Goal: Information Seeking & Learning: Learn about a topic

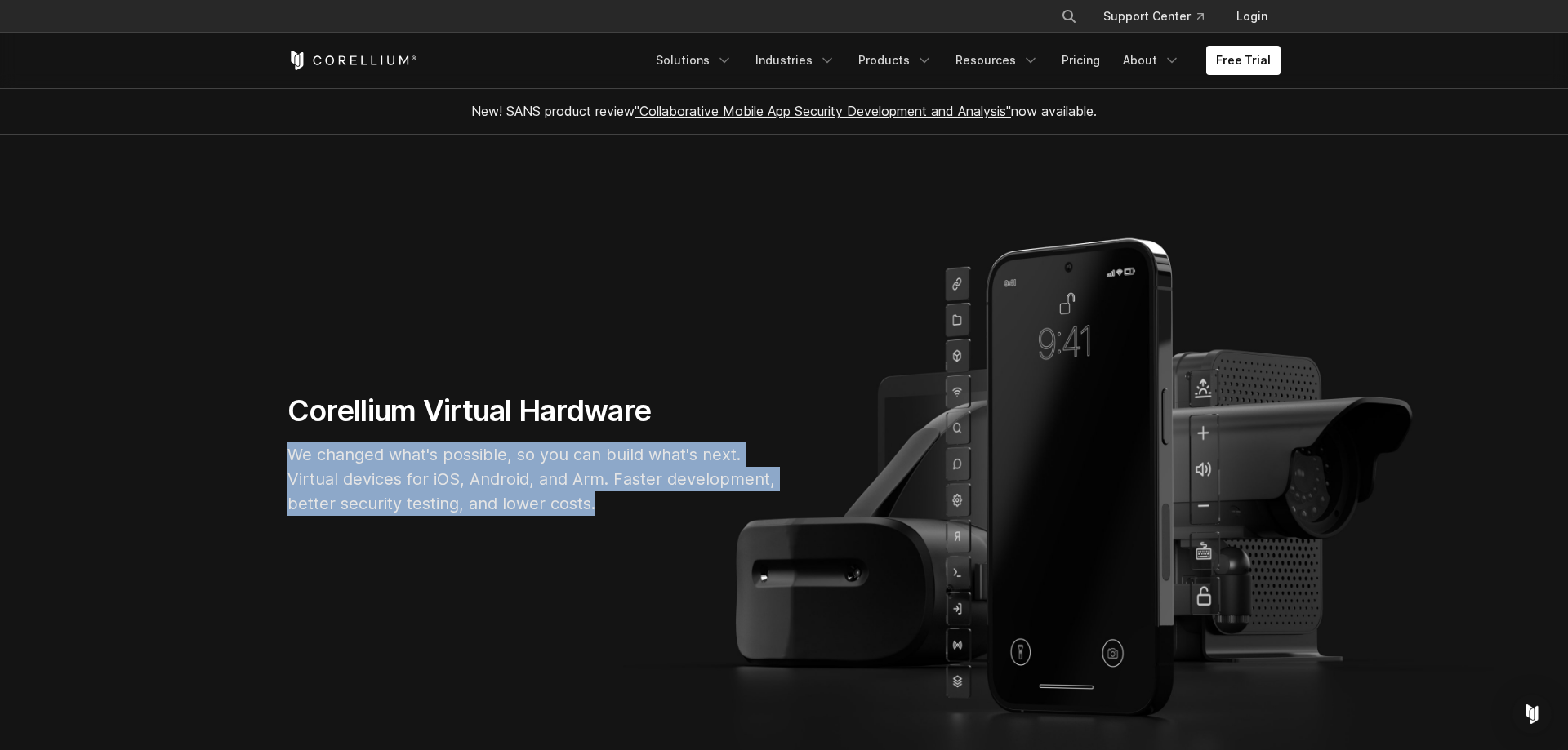
drag, startPoint x: 470, startPoint y: 508, endPoint x: 639, endPoint y: 520, distance: 169.4
click at [718, 523] on section "Corellium Virtual Hardware We changed what's possible, so you can build what's …" at bounding box center [784, 462] width 1568 height 653
click at [528, 464] on p "We changed what's possible, so you can build what's next. Virtual devices for i…" at bounding box center [532, 479] width 490 height 74
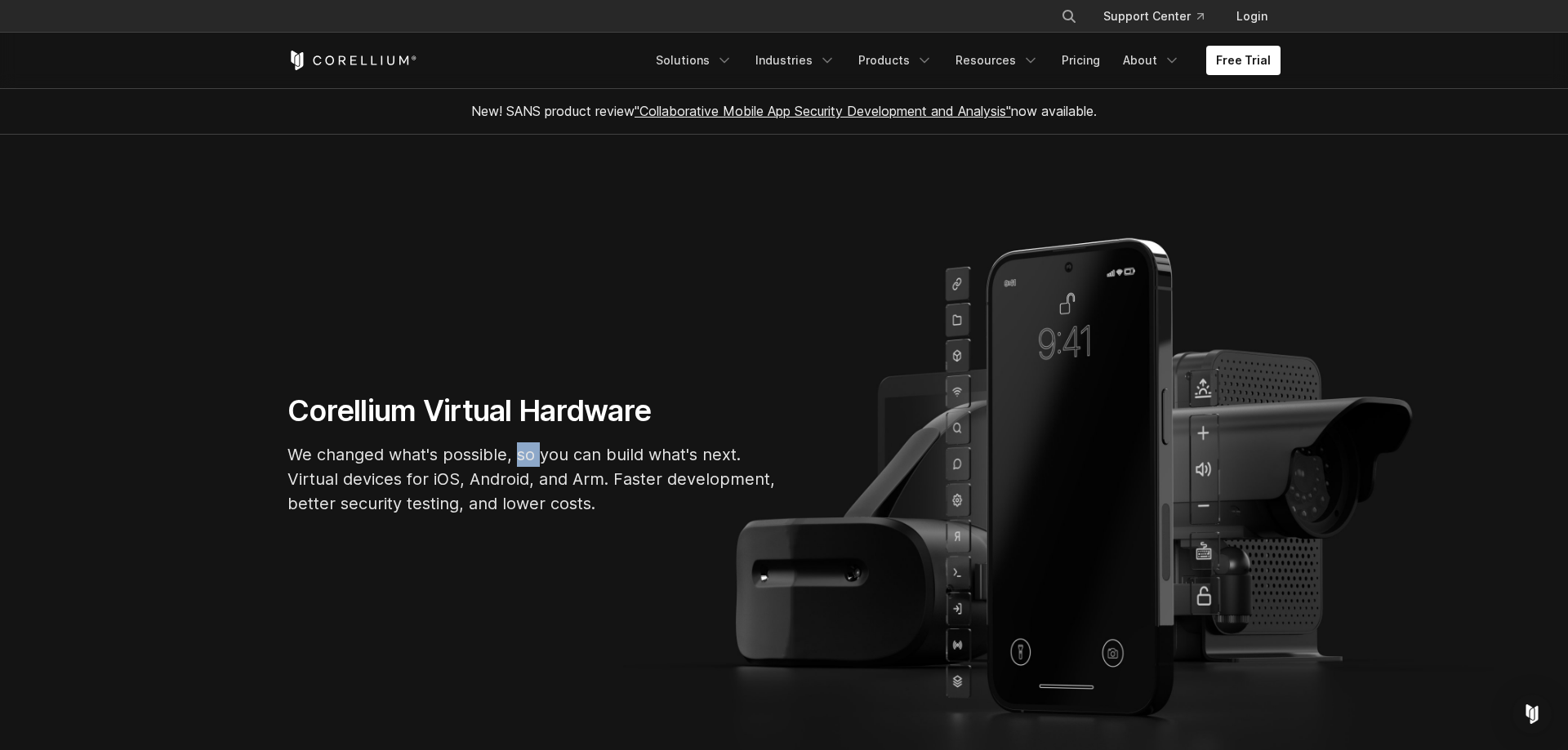
click at [528, 464] on p "We changed what's possible, so you can build what's next. Virtual devices for i…" at bounding box center [532, 479] width 490 height 74
click at [594, 510] on p "We changed what's possible, so you can build what's next. Virtual devices for i…" at bounding box center [532, 479] width 490 height 74
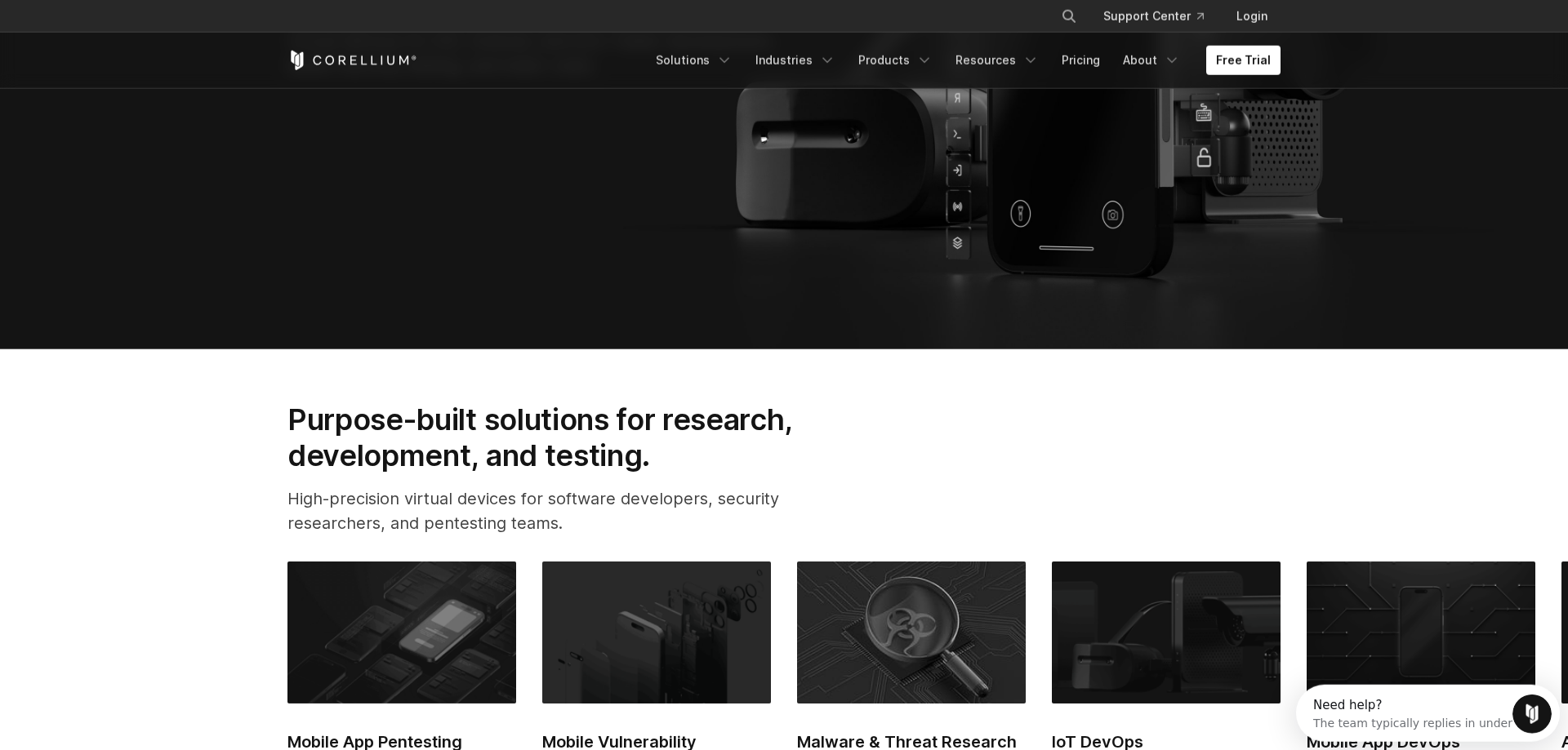
scroll to position [416, 0]
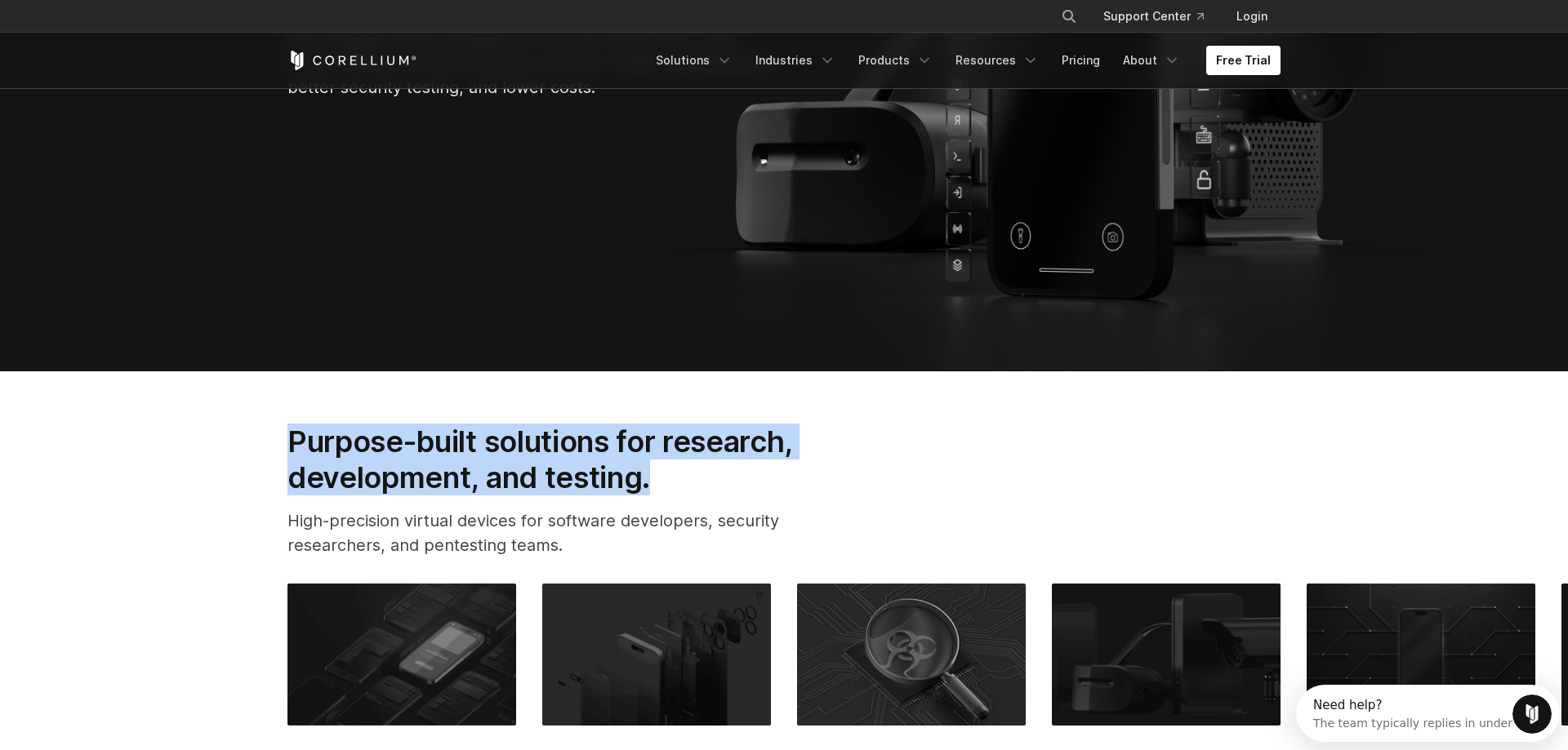
drag, startPoint x: 268, startPoint y: 418, endPoint x: 815, endPoint y: 468, distance: 549.3
click at [815, 468] on section "Purpose-built solutions for research, development, and testing. High-precision …" at bounding box center [784, 714] width 1568 height 686
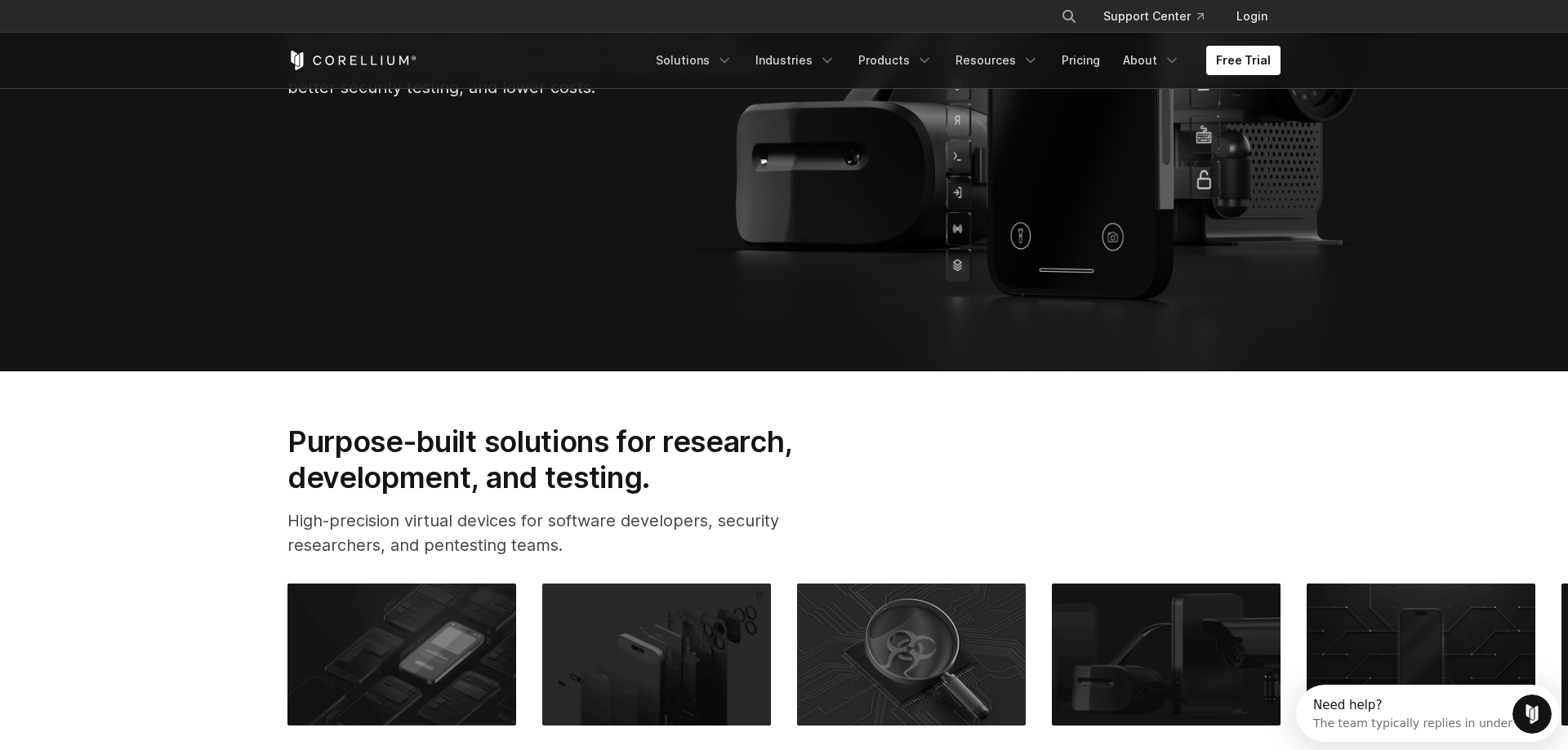
click at [749, 483] on h2 "Purpose-built solutions for research, development, and testing." at bounding box center [566, 460] width 557 height 73
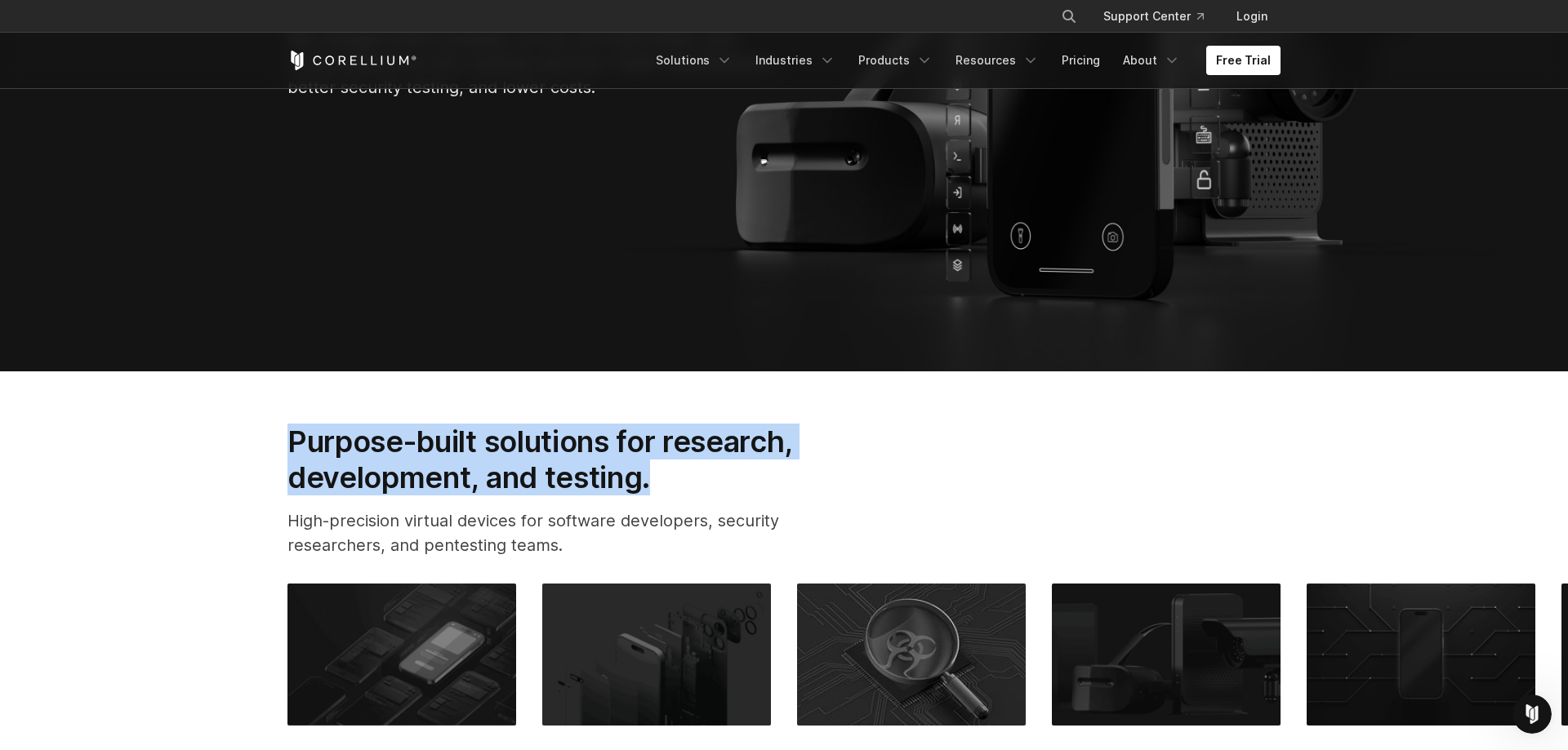
drag, startPoint x: 279, startPoint y: 412, endPoint x: 741, endPoint y: 493, distance: 469.0
click at [799, 493] on section "Purpose-built solutions for research, development, and testing. High-precision …" at bounding box center [784, 714] width 1568 height 686
click at [598, 493] on h2 "Purpose-built solutions for research, development, and testing." at bounding box center [566, 460] width 557 height 73
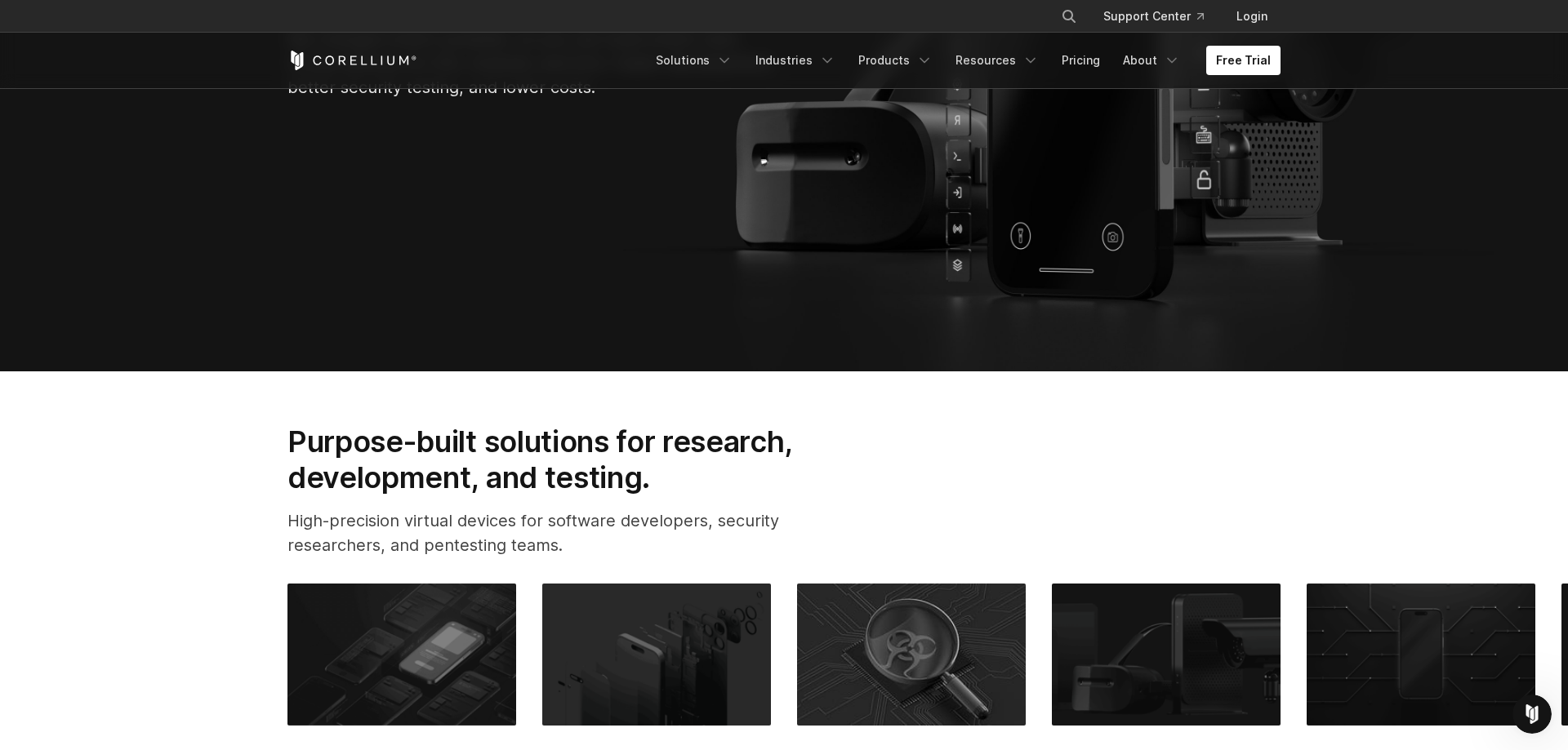
click at [1357, 441] on section "Purpose-built solutions for research, development, and testing. High-precision …" at bounding box center [784, 714] width 1568 height 686
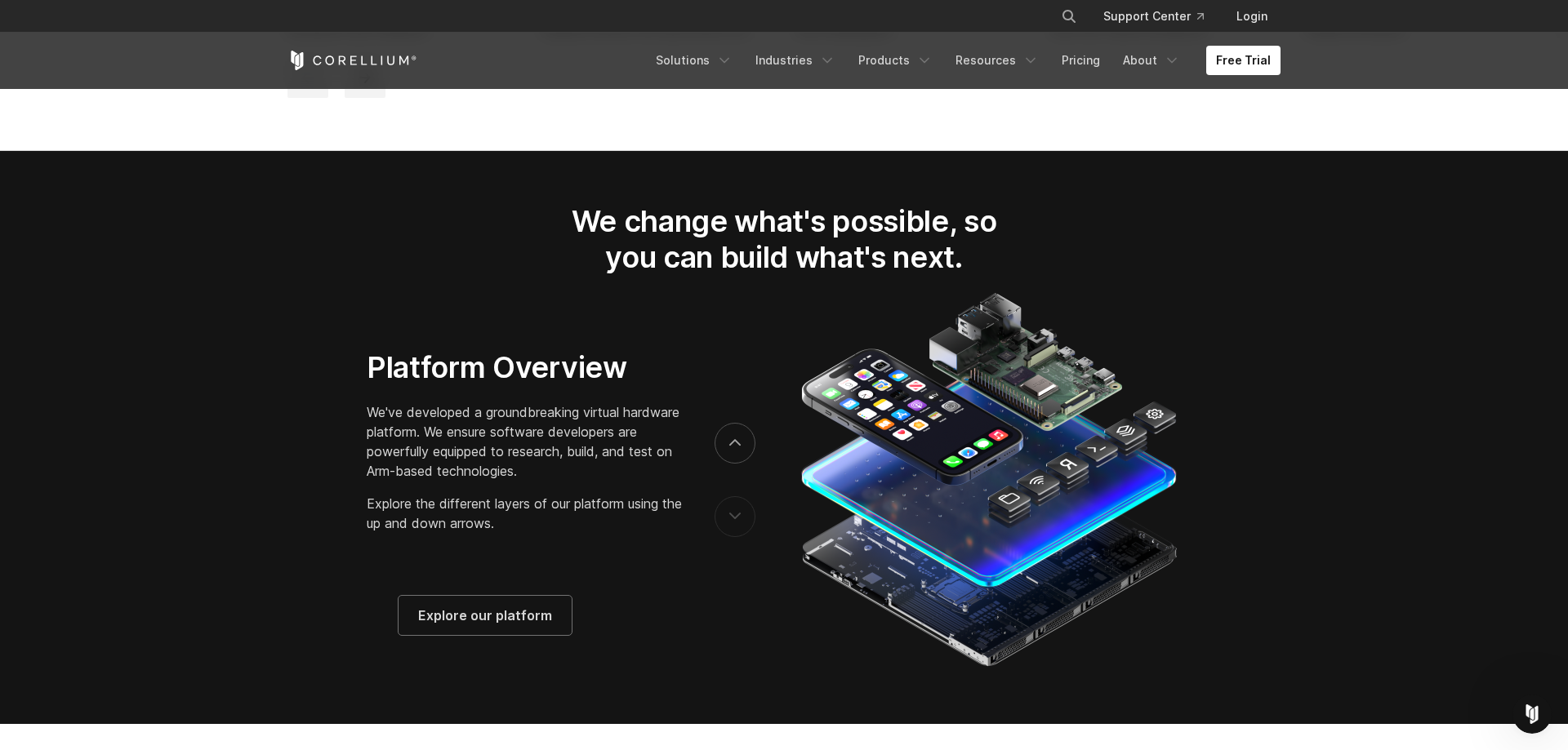
scroll to position [2998, 0]
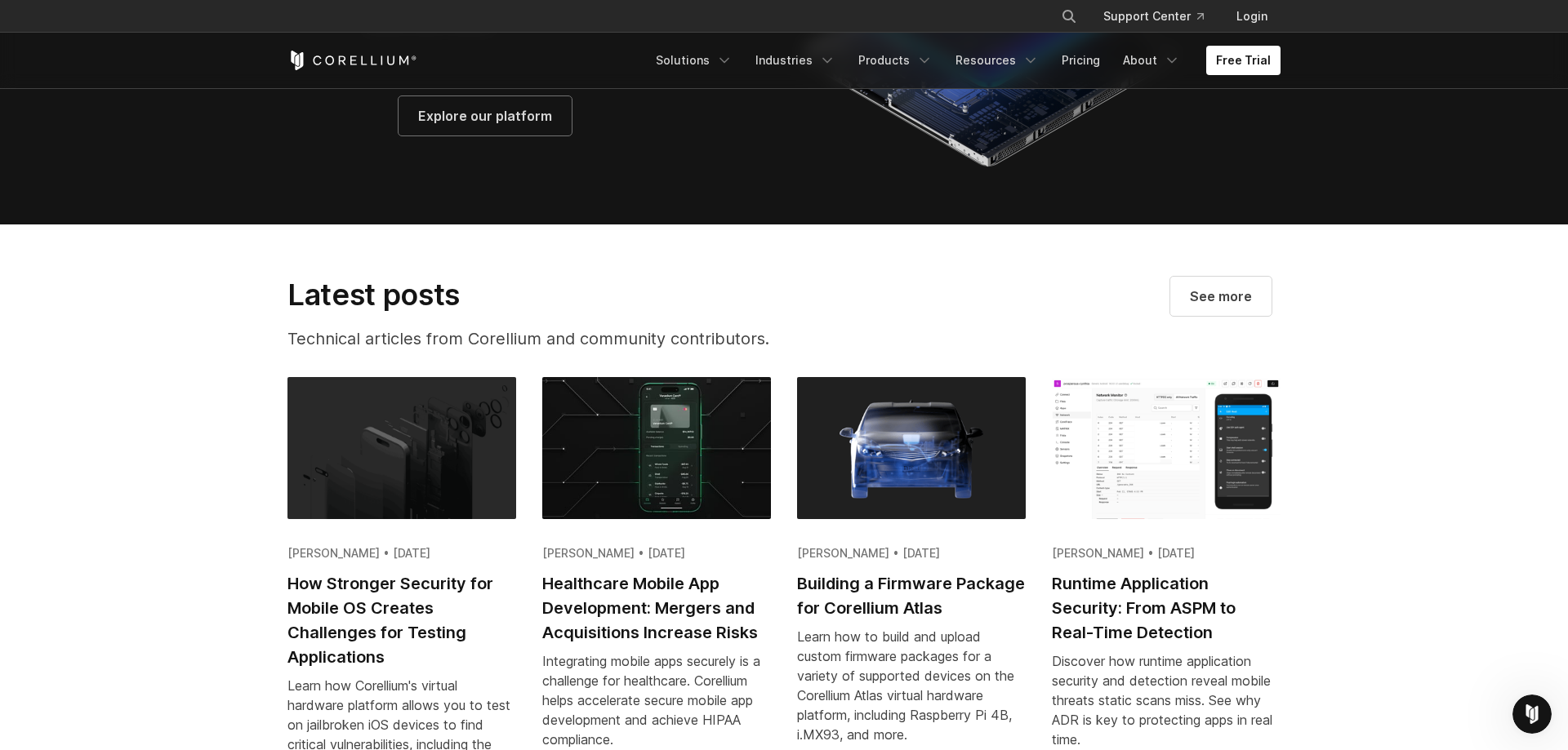
click at [1411, 457] on section "Latest posts Technical articles from Corellium and community contributors. See …" at bounding box center [784, 515] width 1568 height 583
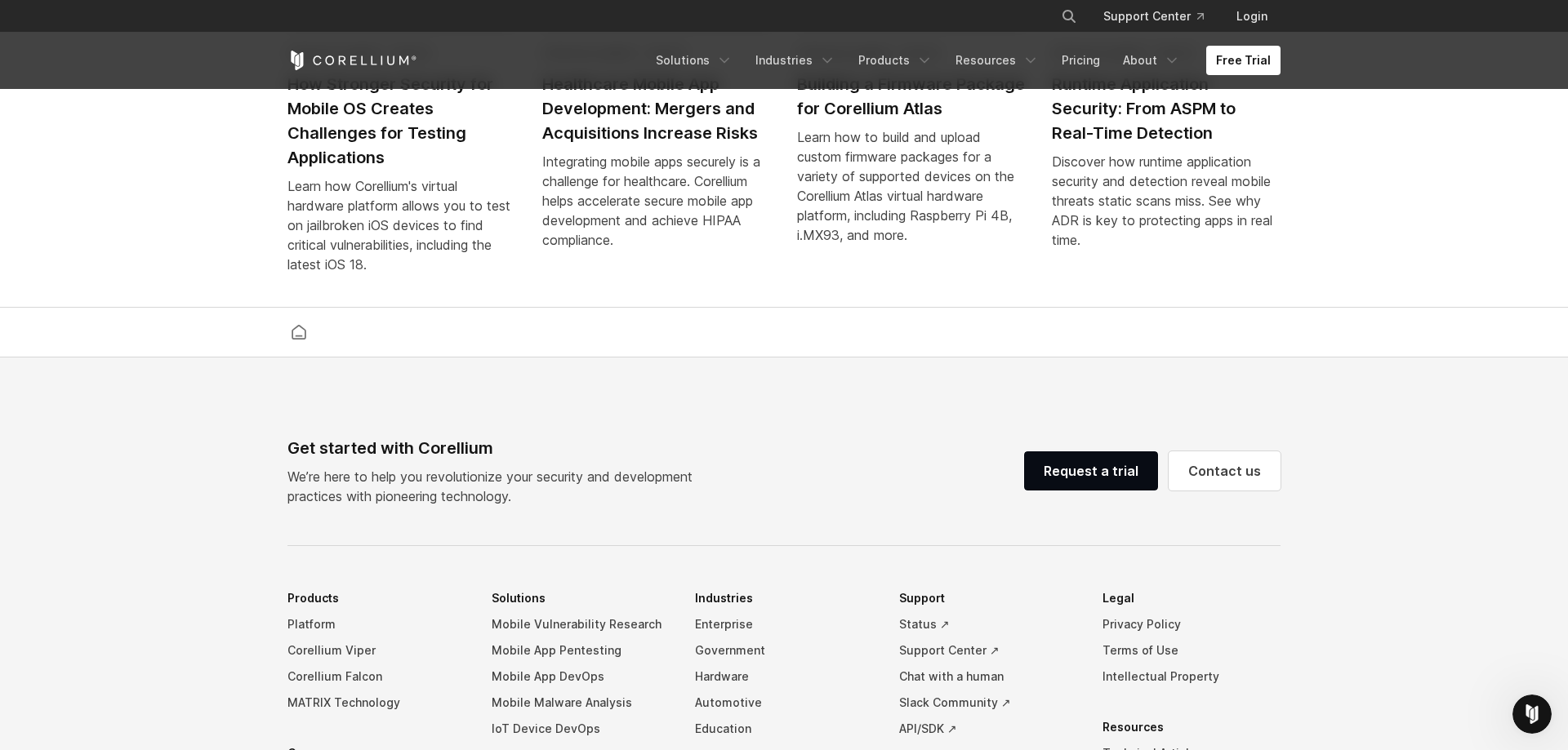
scroll to position [3164, 0]
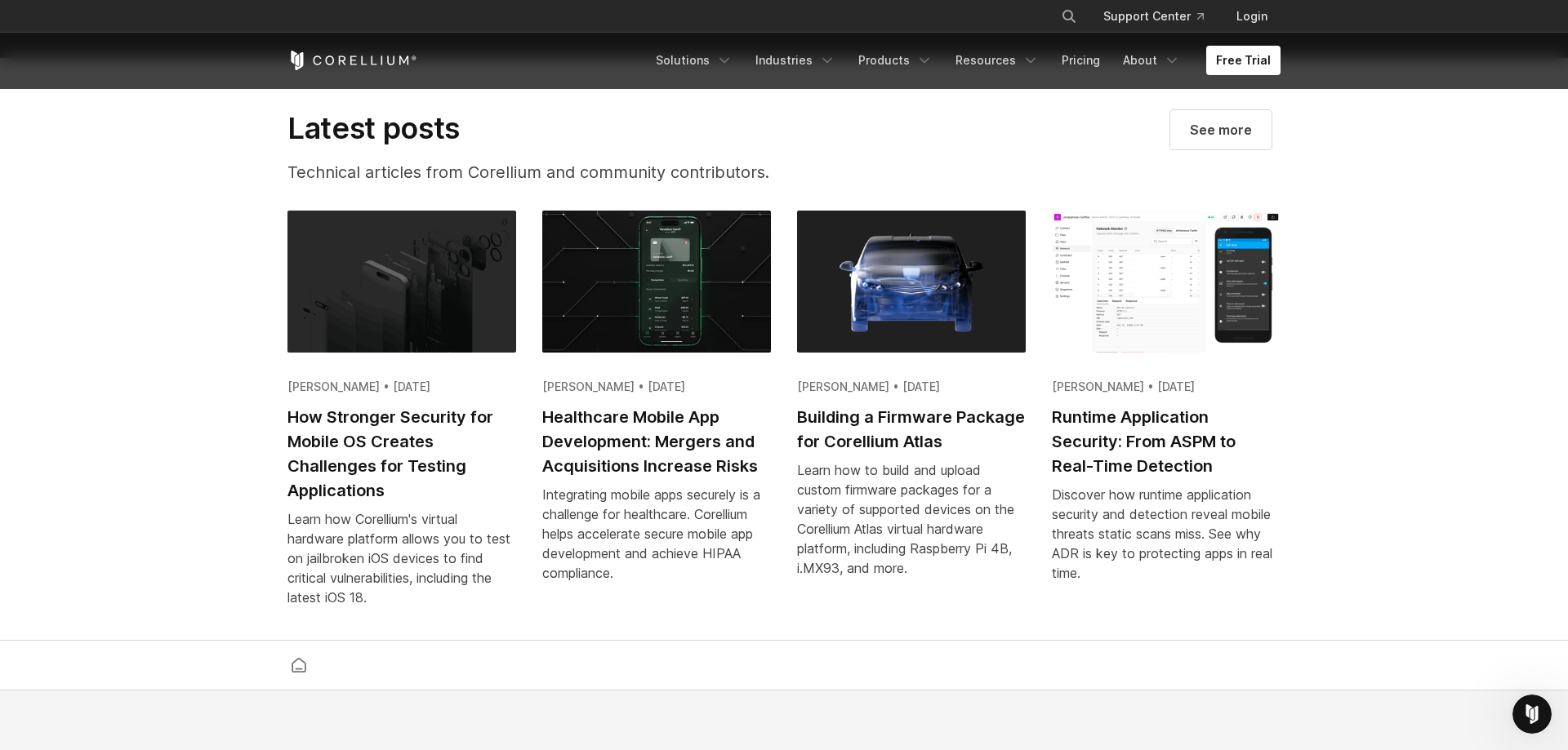
click at [1430, 371] on section "Latest posts Technical articles from Corellium and community contributors. See …" at bounding box center [784, 349] width 1568 height 583
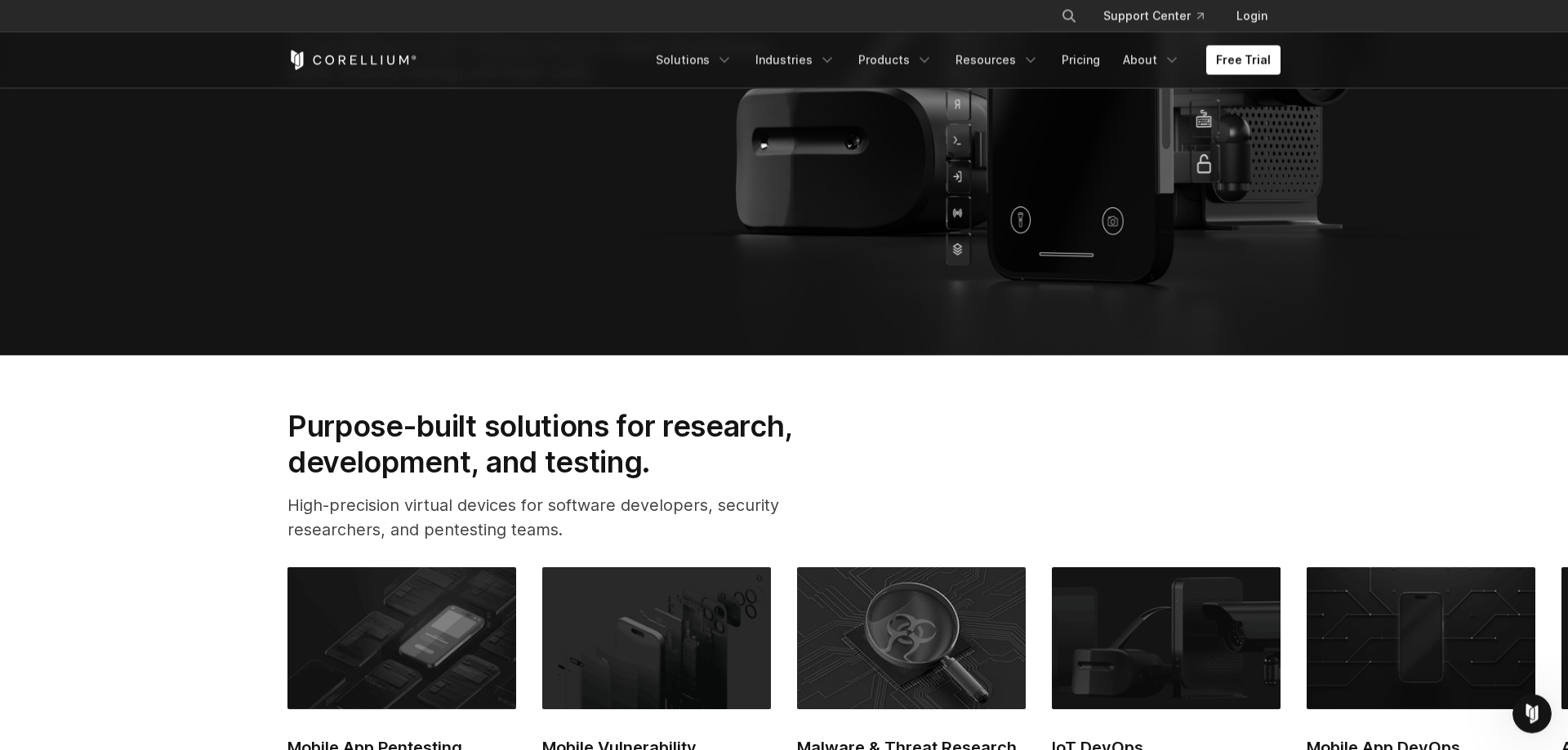
scroll to position [249, 0]
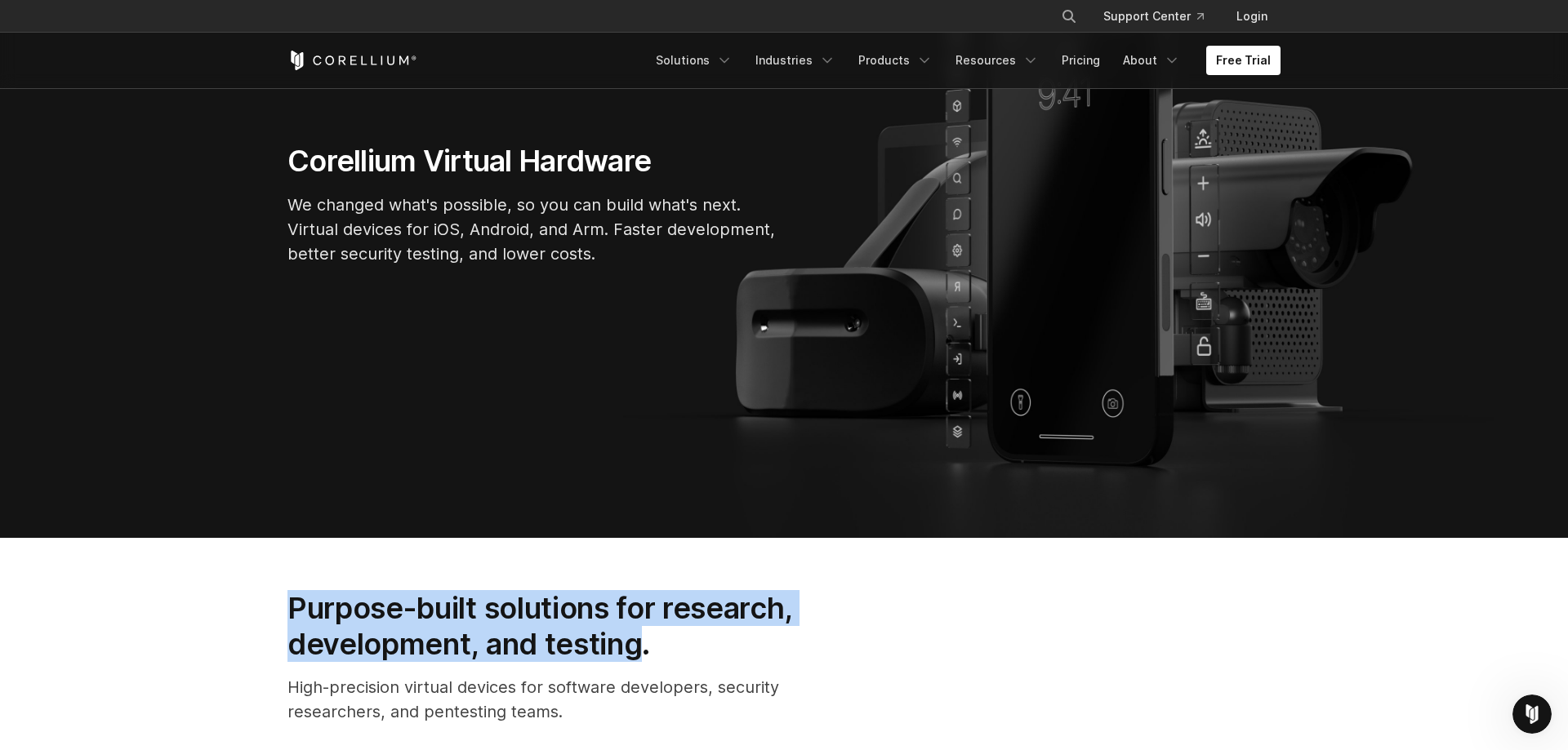
drag, startPoint x: 614, startPoint y: 637, endPoint x: 274, endPoint y: 592, distance: 343.0
click at [276, 591] on div "Purpose-built solutions for research, development, and testing. High-precision …" at bounding box center [566, 664] width 590 height 148
click at [589, 599] on h2 "Purpose-built solutions for research, development, and testing." at bounding box center [566, 627] width 557 height 73
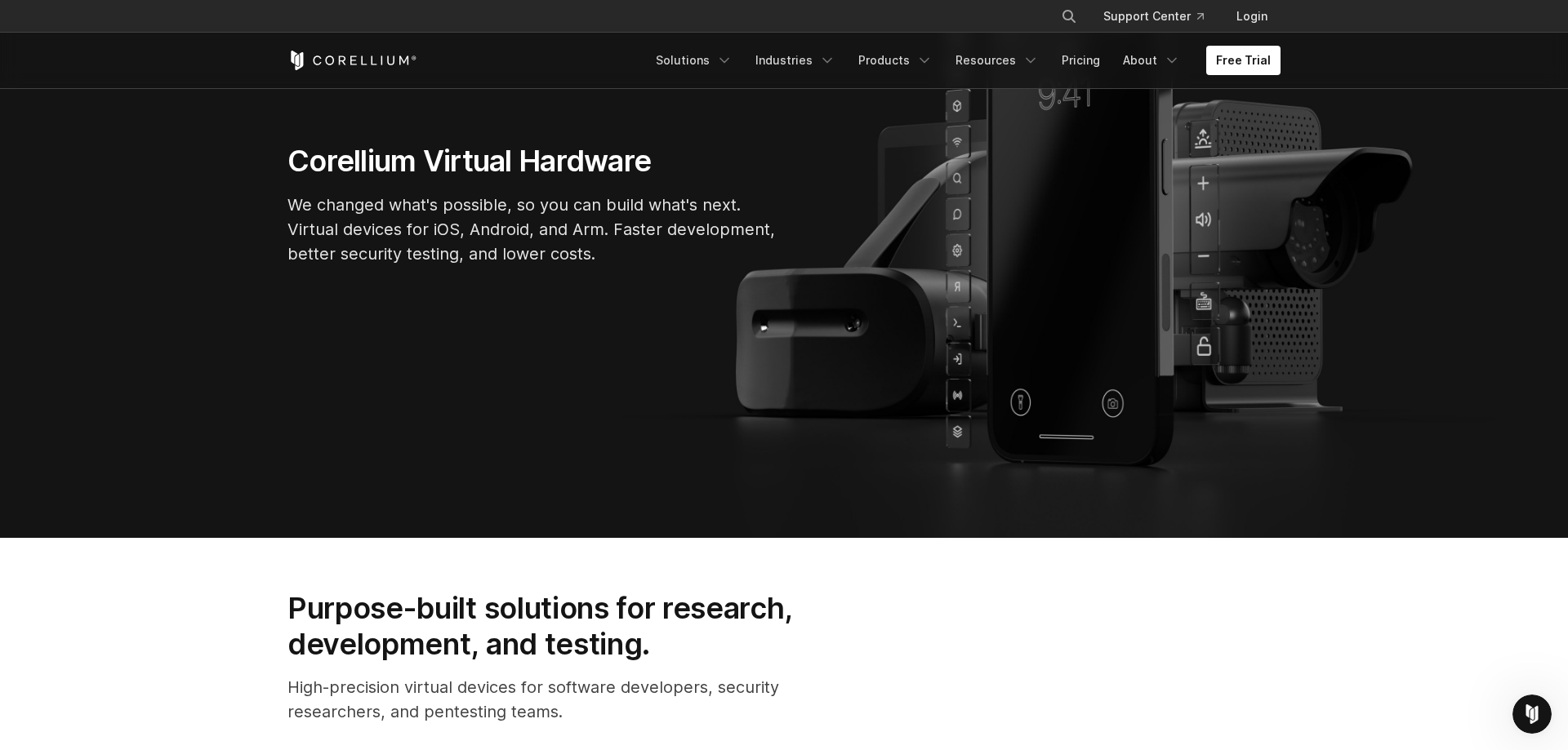
scroll to position [0, 0]
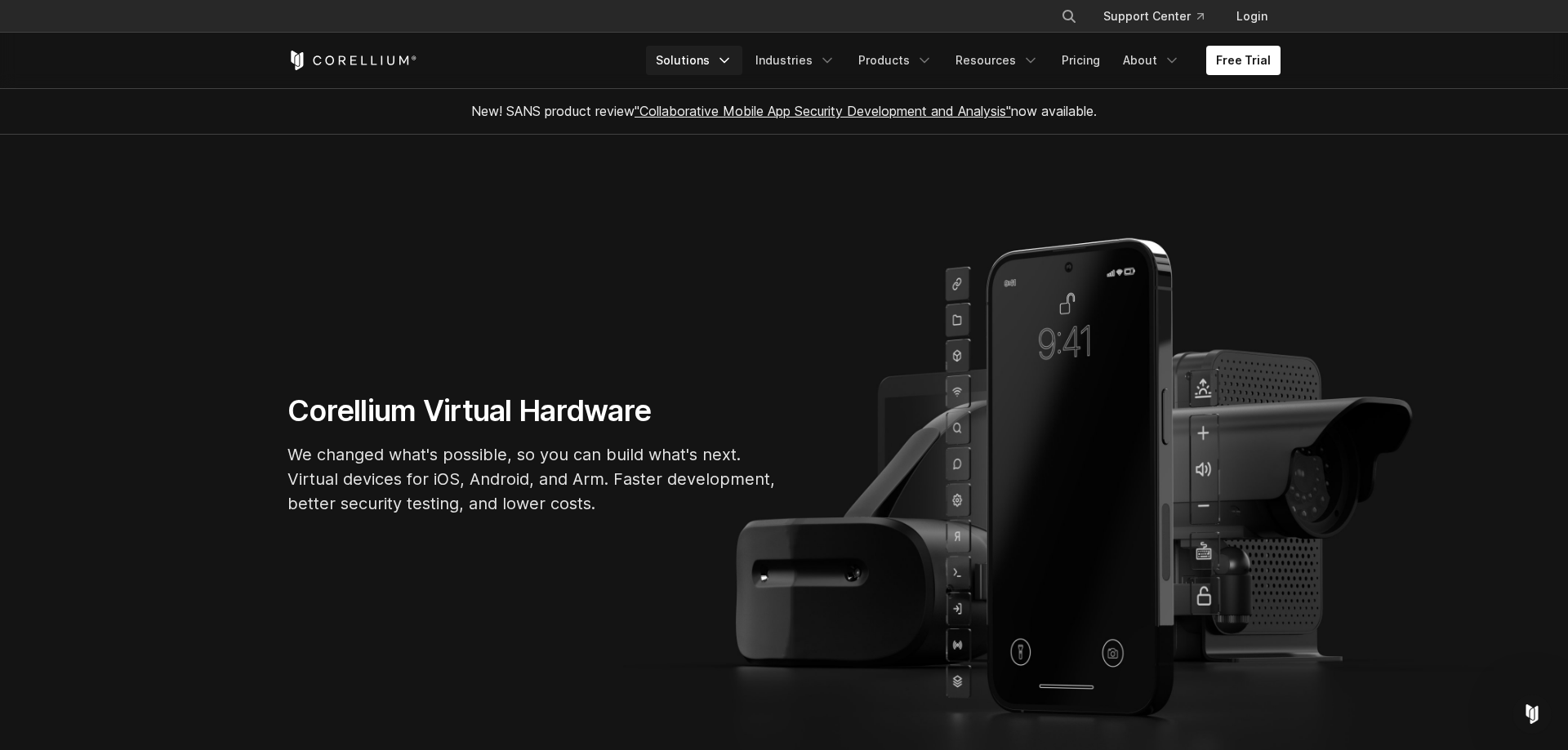
click at [728, 74] on link "Solutions" at bounding box center [694, 60] width 96 height 29
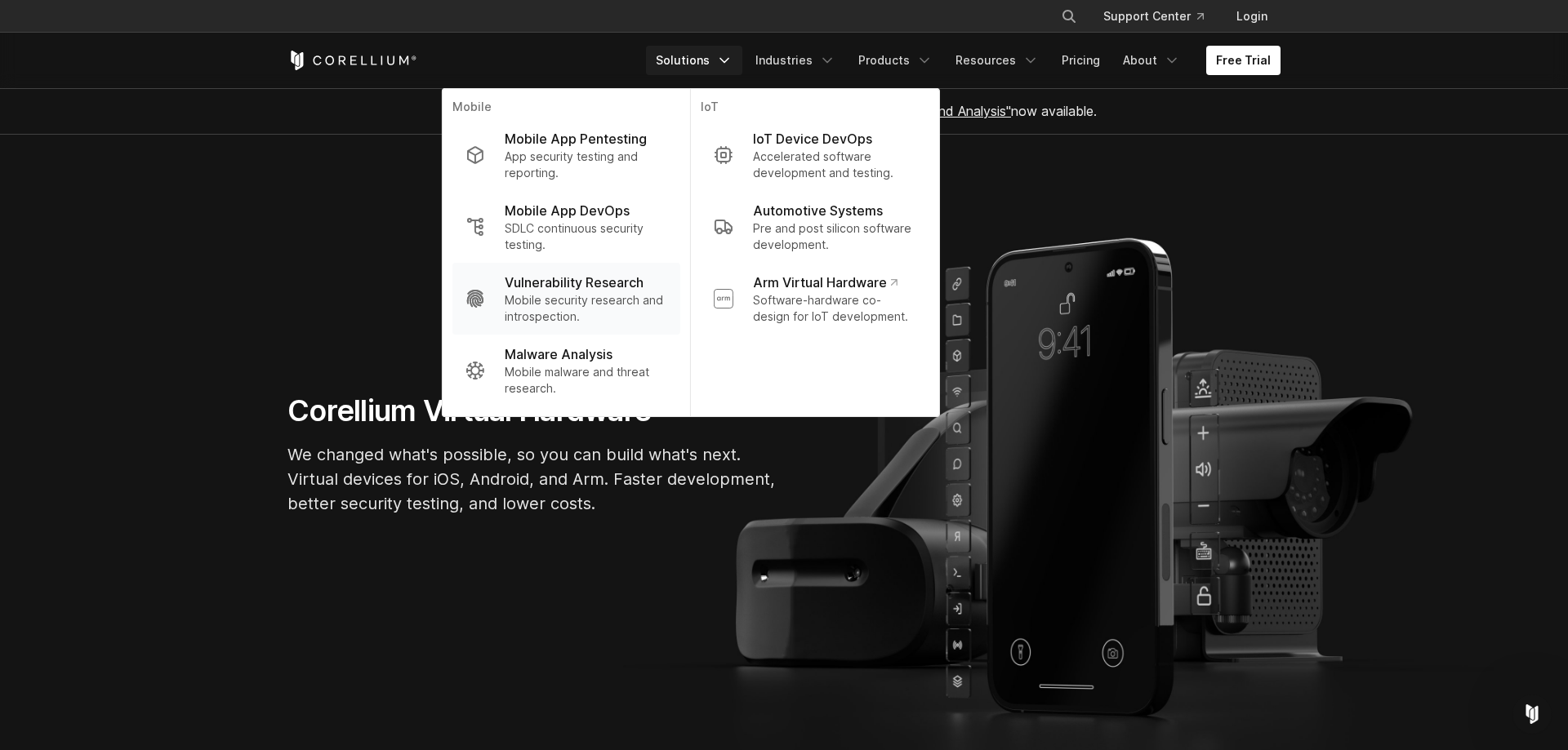
click at [567, 294] on p "Mobile security research and introspection." at bounding box center [586, 308] width 163 height 32
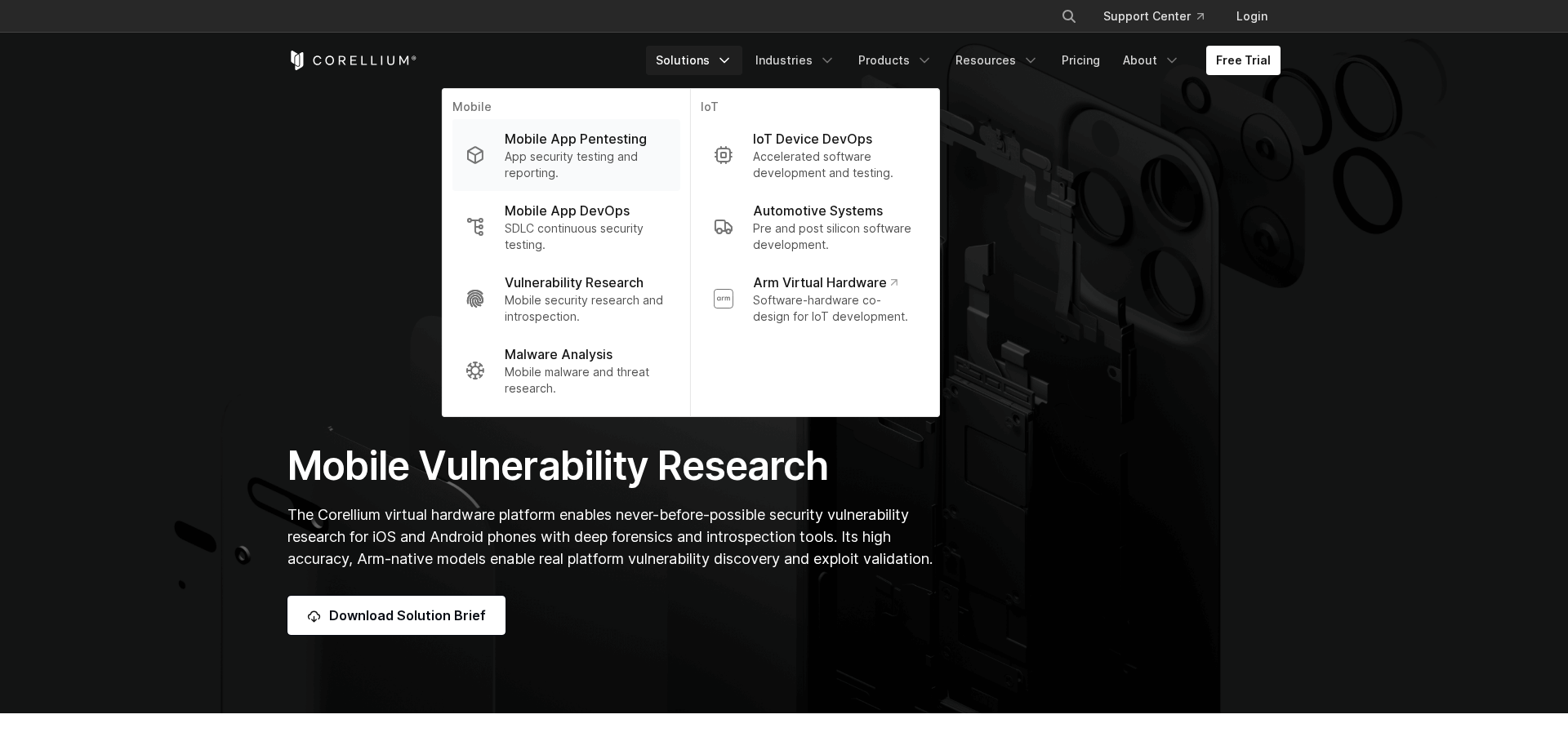
click at [647, 135] on p "Mobile App Pentesting" at bounding box center [575, 139] width 142 height 20
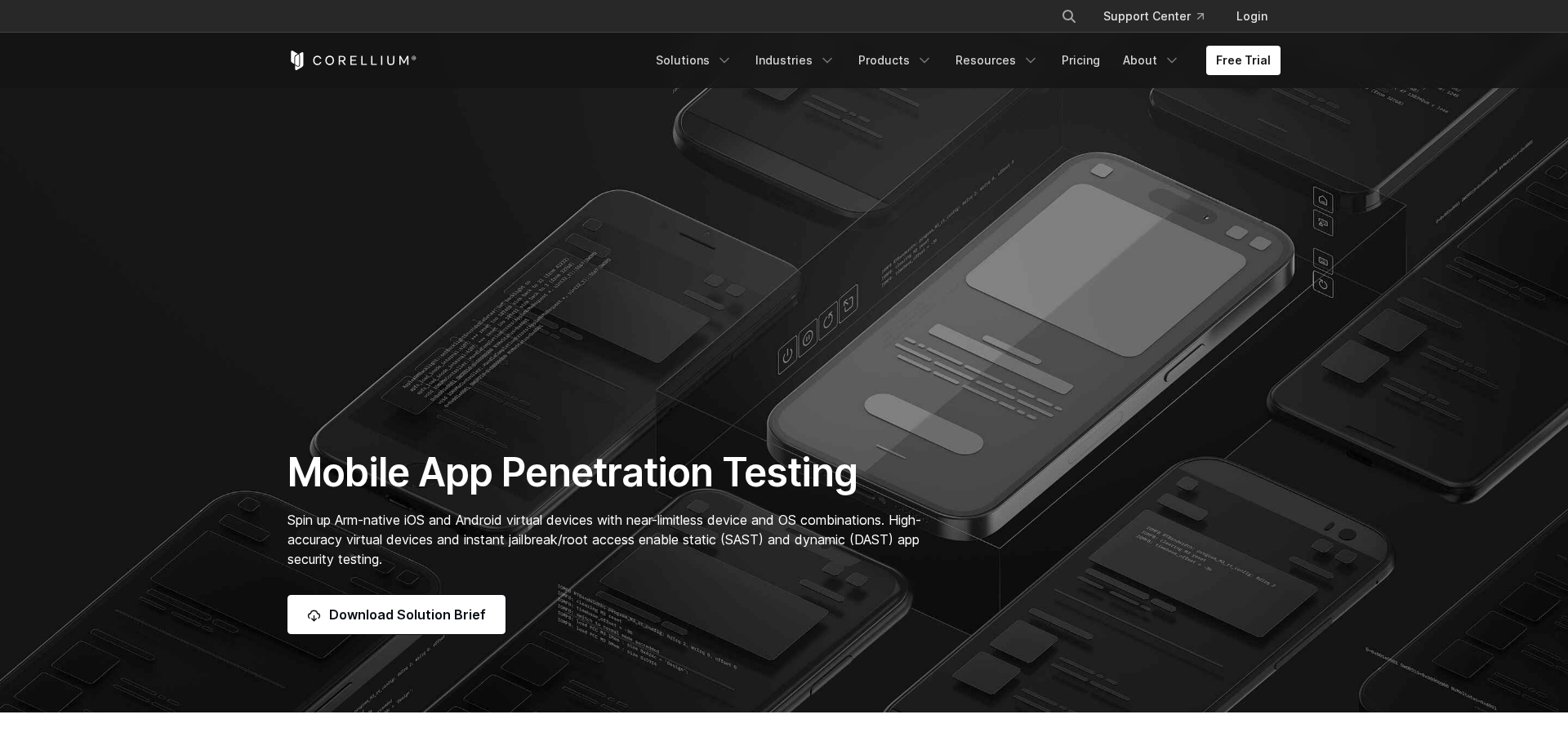
scroll to position [416, 0]
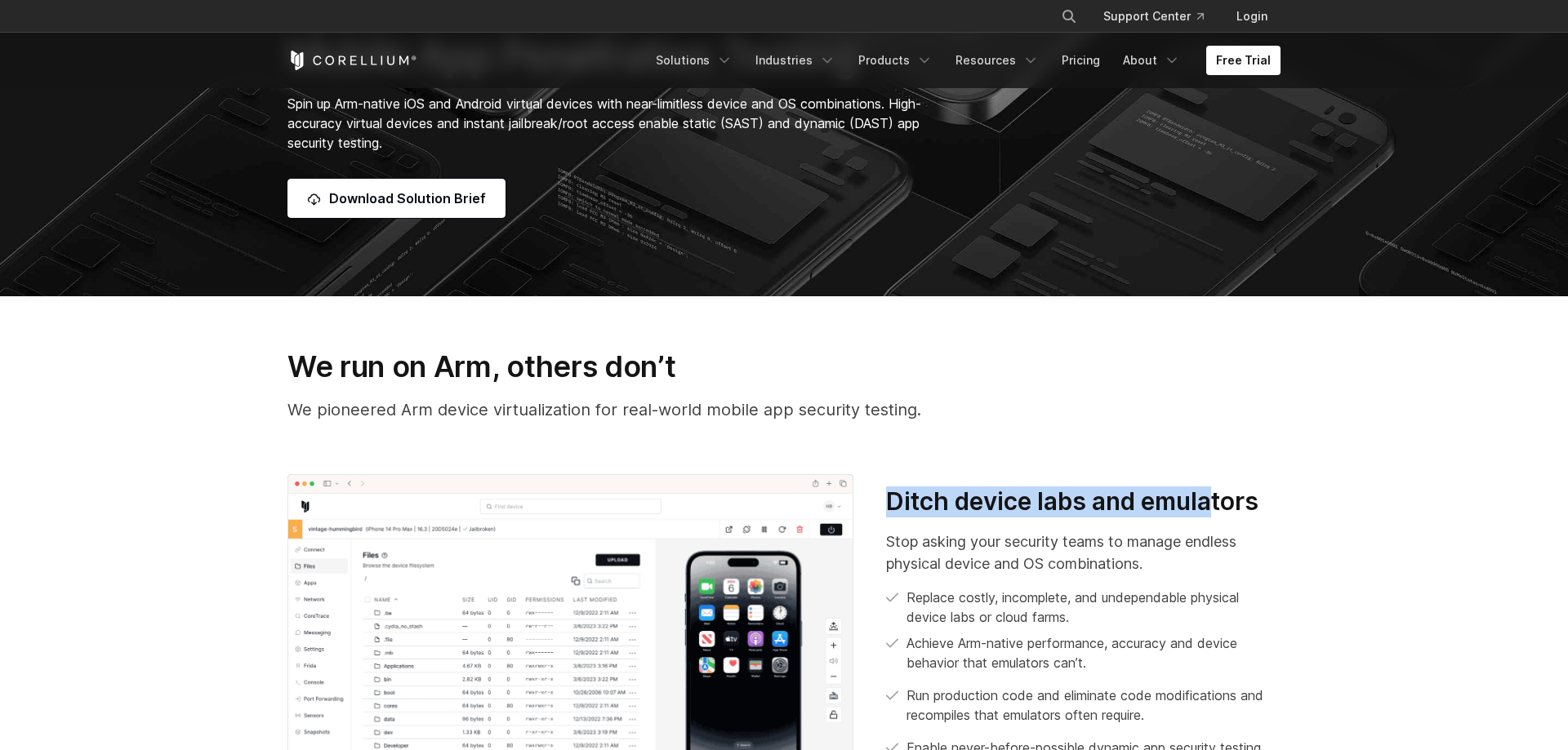
drag, startPoint x: 884, startPoint y: 503, endPoint x: 1253, endPoint y: 500, distance: 369.0
click at [1253, 500] on div "Ditch device labs and emulators Stop asking your security teams to manage endle…" at bounding box center [1083, 638] width 427 height 303
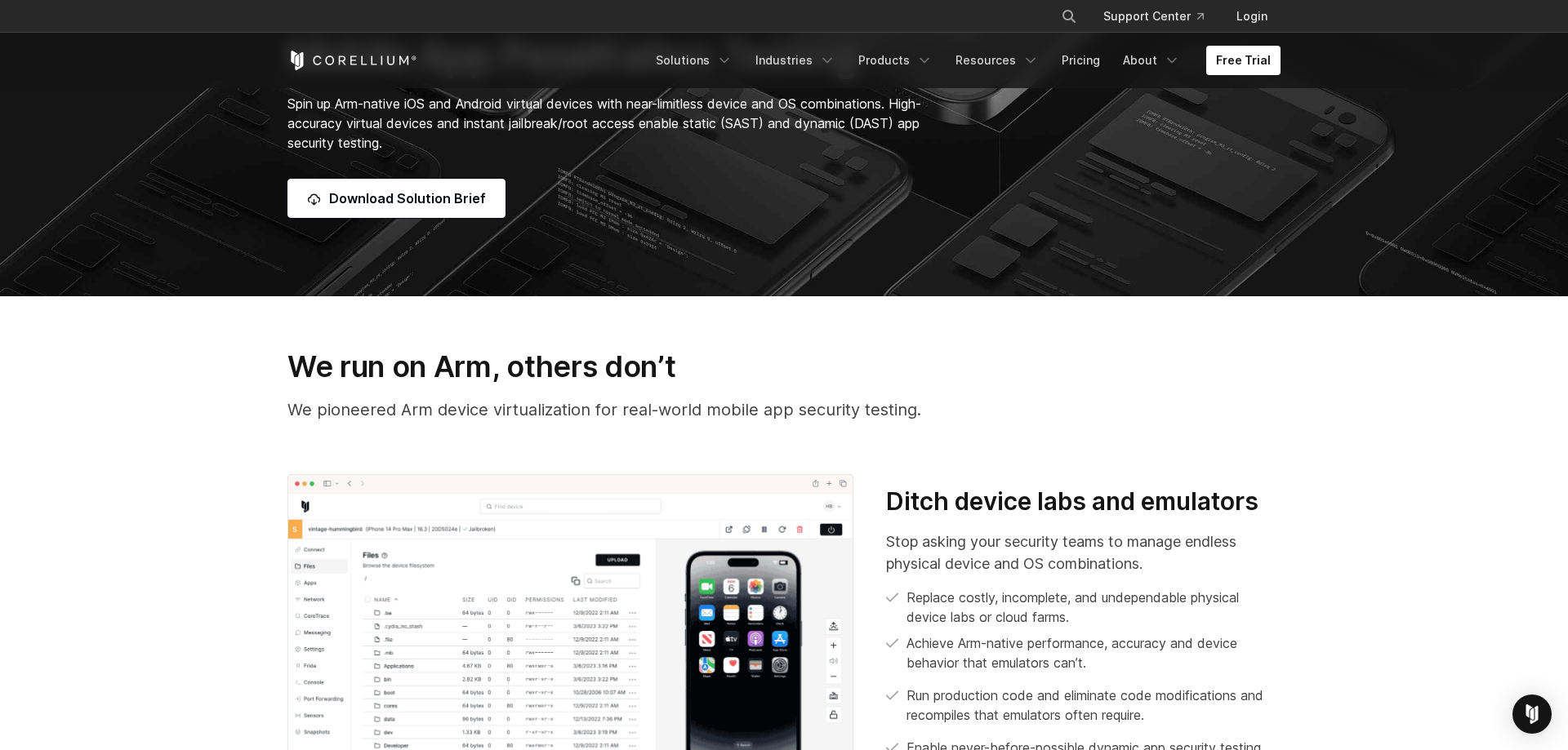
click at [1347, 457] on section "We run on Arm, others don’t We pioneered Arm device virtualization for real-wor…" at bounding box center [784, 576] width 1568 height 559
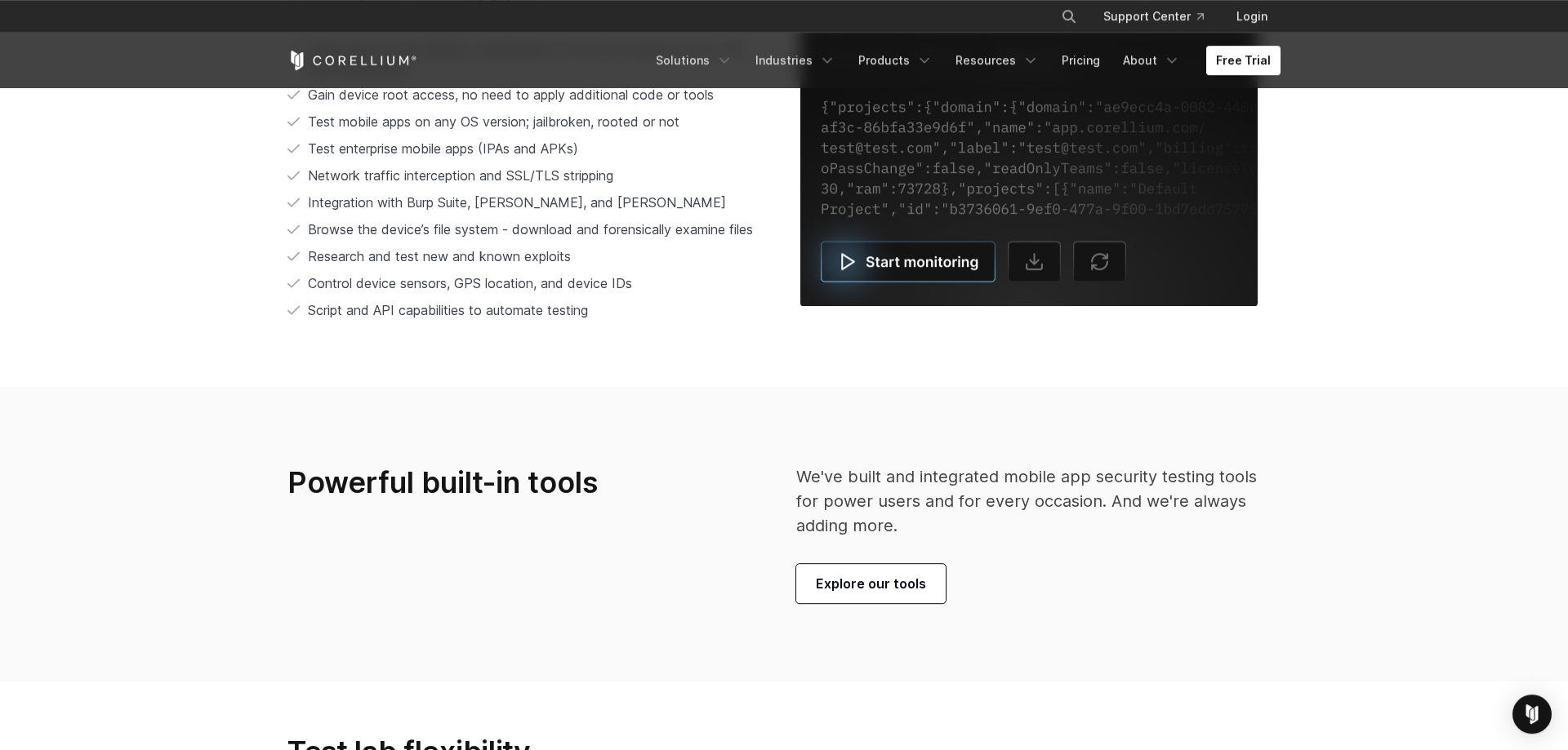
scroll to position [3830, 0]
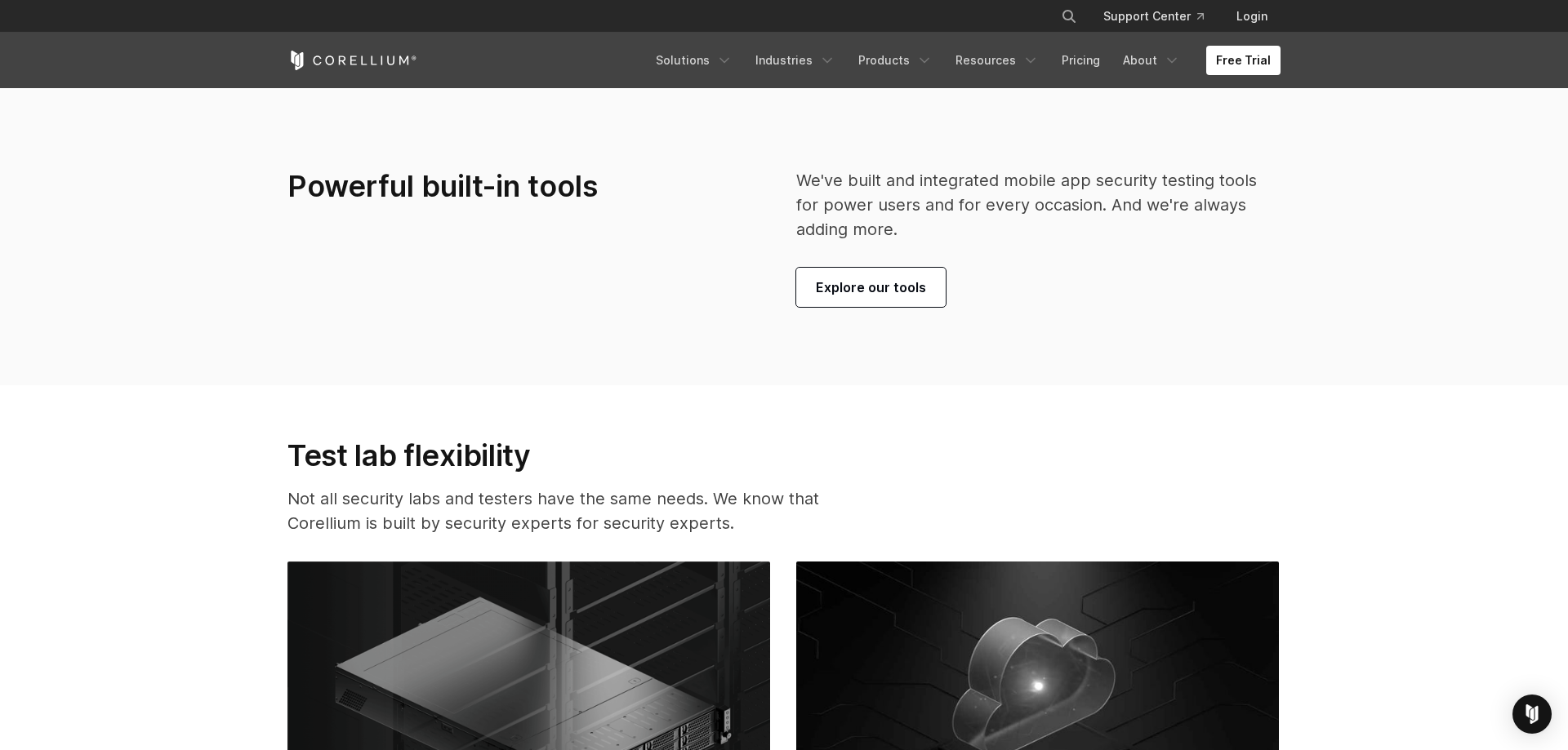
click at [1460, 419] on section "Test lab flexibility Not all security labs and testers have the same needs. We …" at bounding box center [784, 715] width 1568 height 660
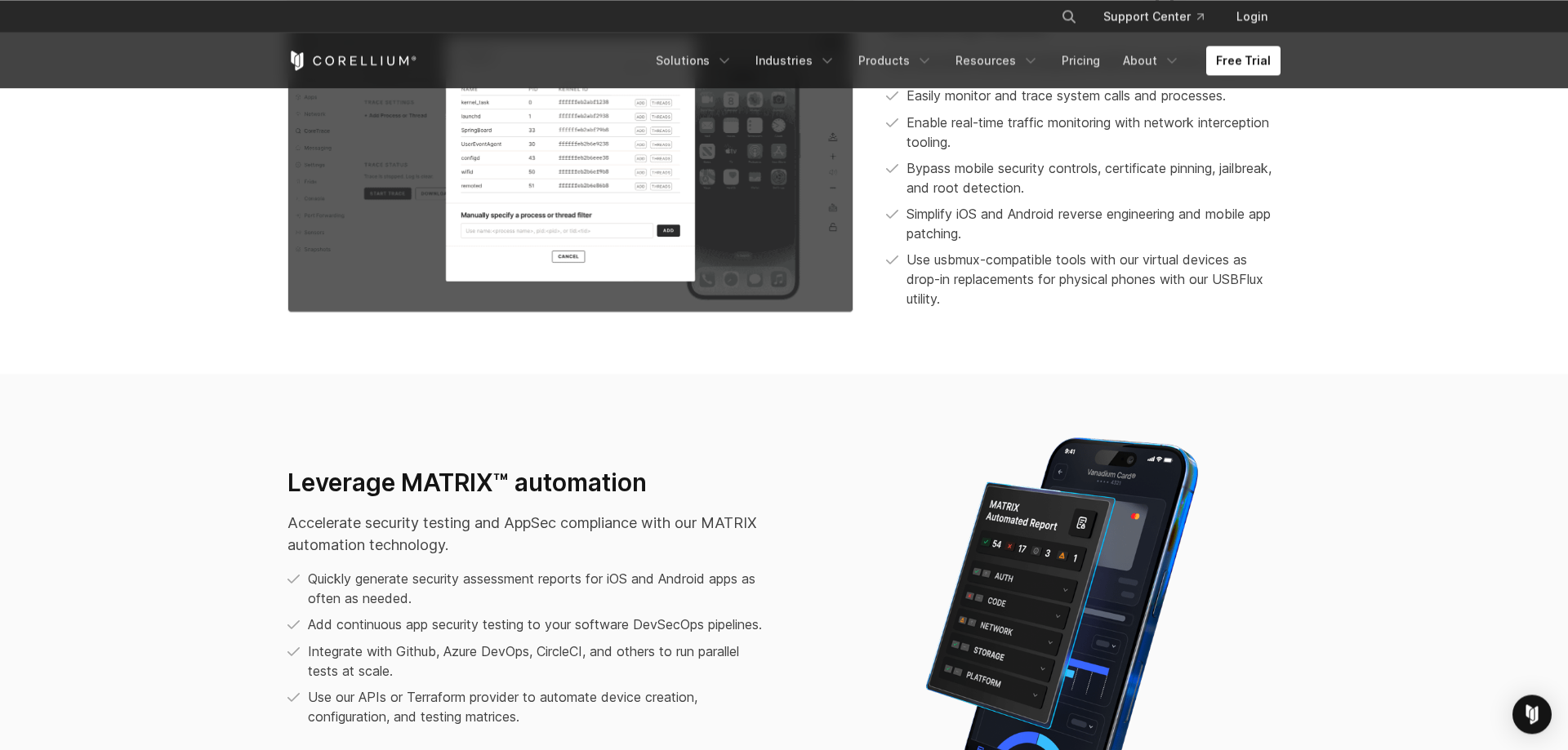
scroll to position [1831, 0]
